Goal: Task Accomplishment & Management: Use online tool/utility

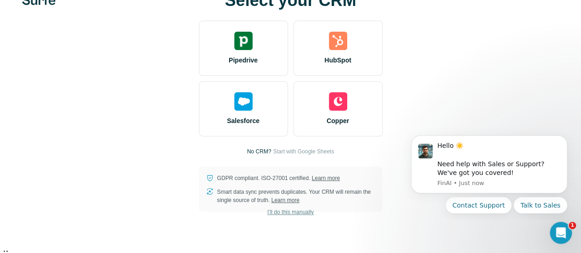
scroll to position [11, 0]
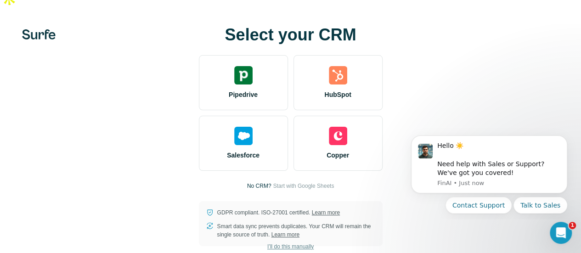
click at [267, 242] on span "I’ll do this manually" at bounding box center [290, 246] width 46 height 8
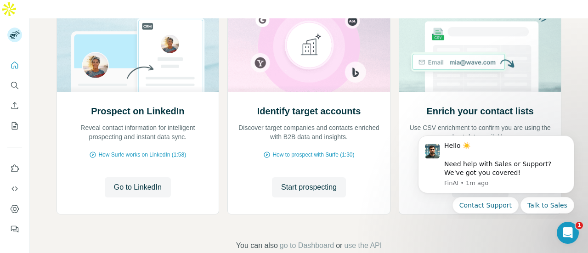
scroll to position [133, 0]
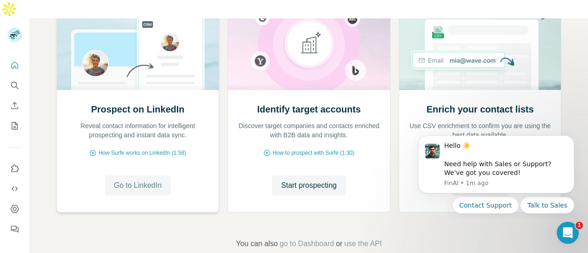
click at [129, 180] on span "Go to LinkedIn" at bounding box center [138, 185] width 48 height 11
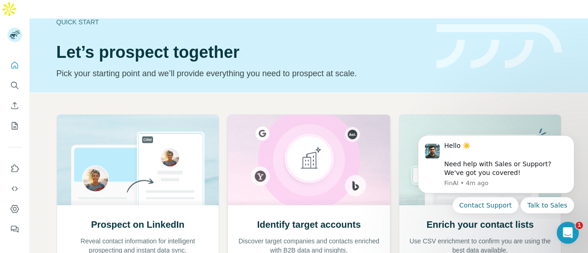
scroll to position [0, 0]
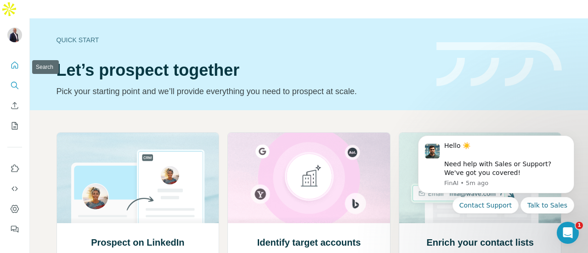
click at [12, 81] on icon "Search" at bounding box center [14, 85] width 9 height 9
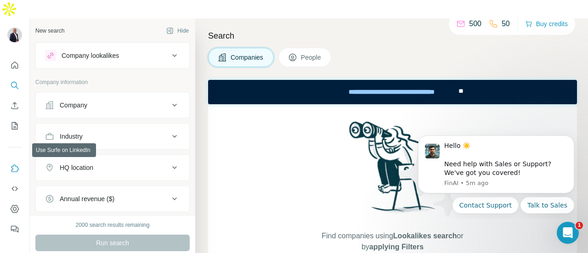
click at [15, 164] on icon "Use Surfe on LinkedIn" at bounding box center [14, 168] width 9 height 9
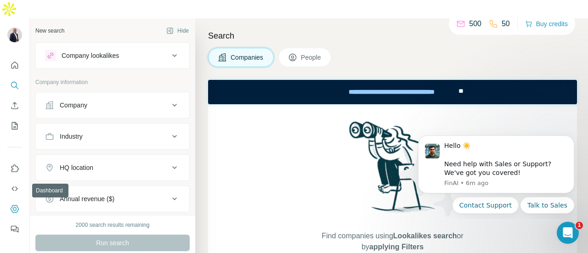
click at [18, 205] on icon "Dashboard" at bounding box center [15, 209] width 8 height 8
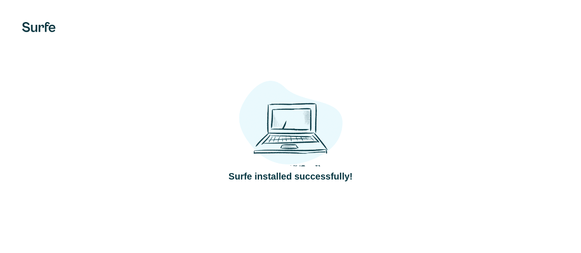
scroll to position [65, 0]
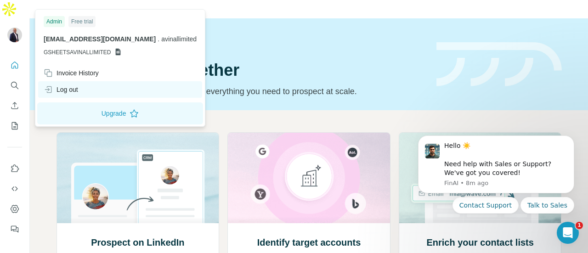
click at [60, 91] on div "Log out" at bounding box center [61, 89] width 34 height 9
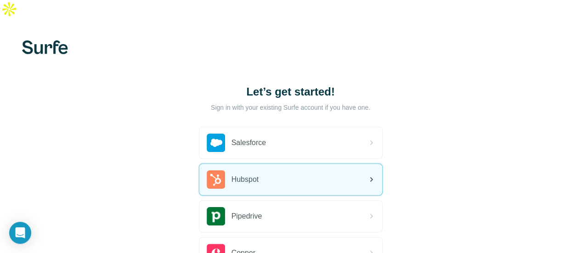
click at [199, 164] on div "Hubspot" at bounding box center [290, 179] width 183 height 31
